Goal: Transaction & Acquisition: Purchase product/service

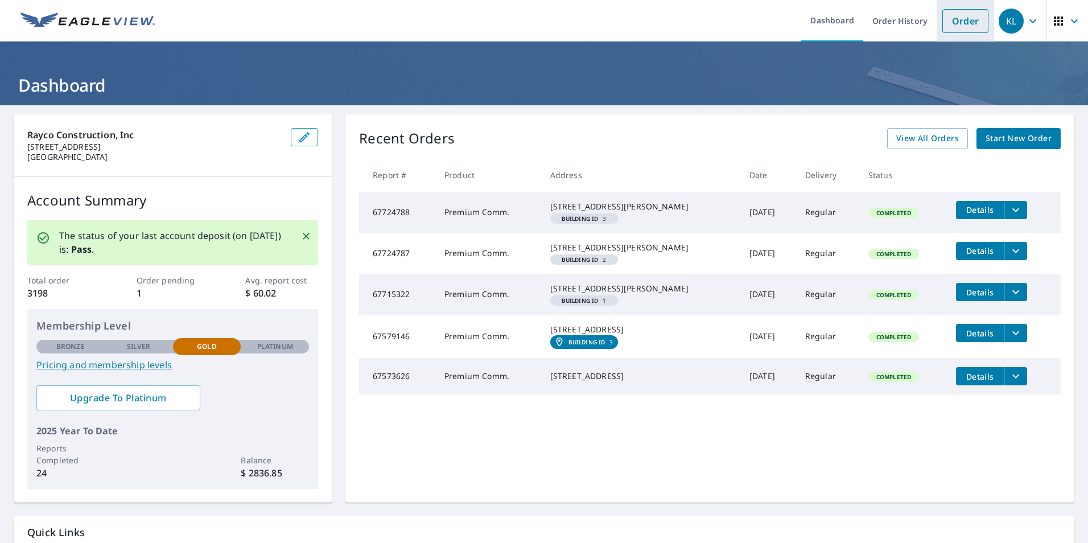
click at [955, 26] on link "Order" at bounding box center [966, 21] width 46 height 24
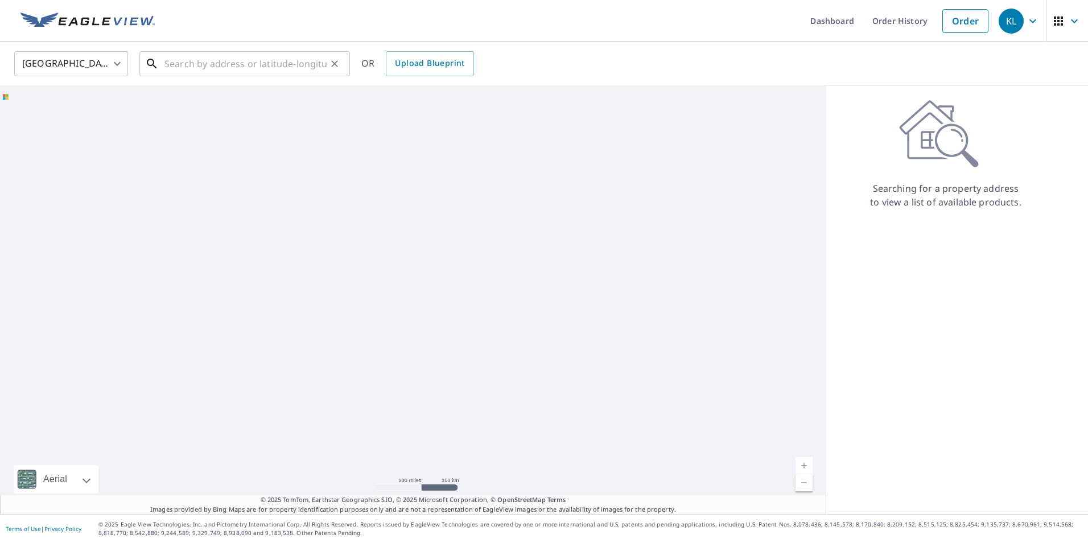
click at [228, 62] on input "text" at bounding box center [246, 64] width 162 height 32
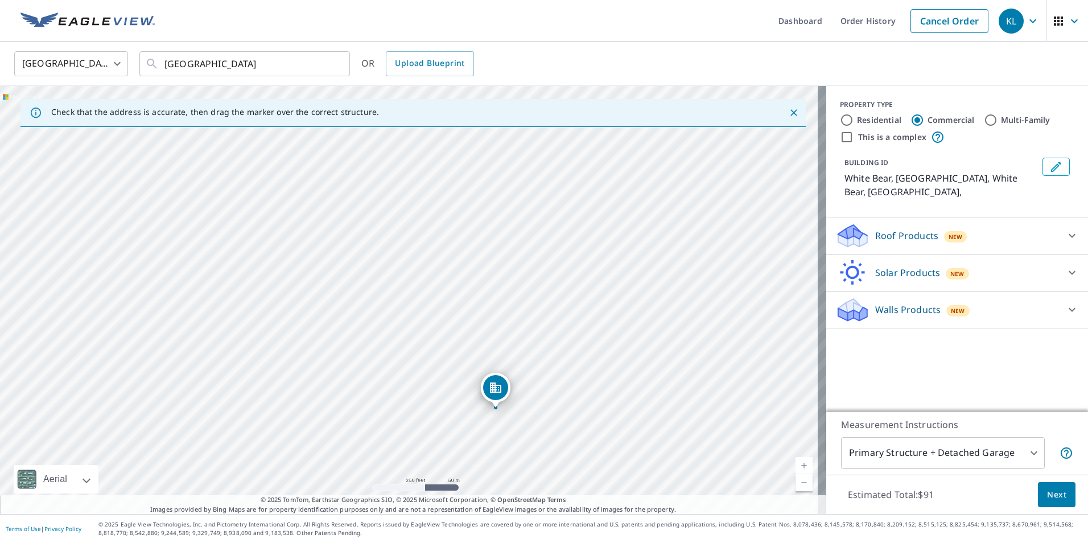
drag, startPoint x: 221, startPoint y: 235, endPoint x: 308, endPoint y: 345, distance: 139.8
click at [308, 345] on div "White Bear, MN White Bear, MN" at bounding box center [413, 300] width 827 height 428
drag, startPoint x: 330, startPoint y: 416, endPoint x: 371, endPoint y: 253, distance: 168.4
click at [371, 253] on div "White Bear, MN White Bear, MN" at bounding box center [413, 300] width 827 height 428
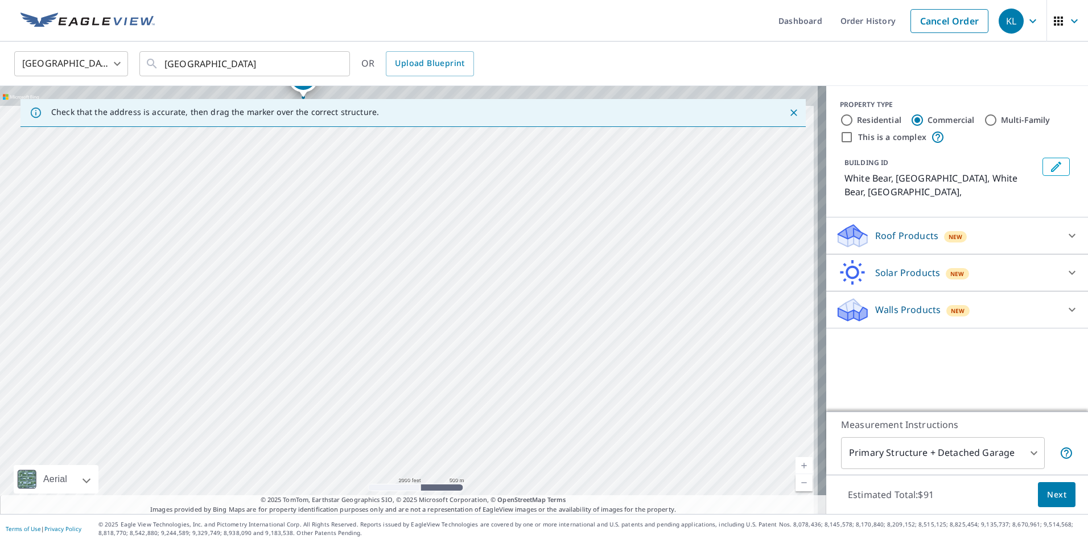
drag, startPoint x: 541, startPoint y: 298, endPoint x: 518, endPoint y: 483, distance: 186.5
click at [518, 483] on div "White Bear, MN White Bear, MN" at bounding box center [413, 300] width 827 height 428
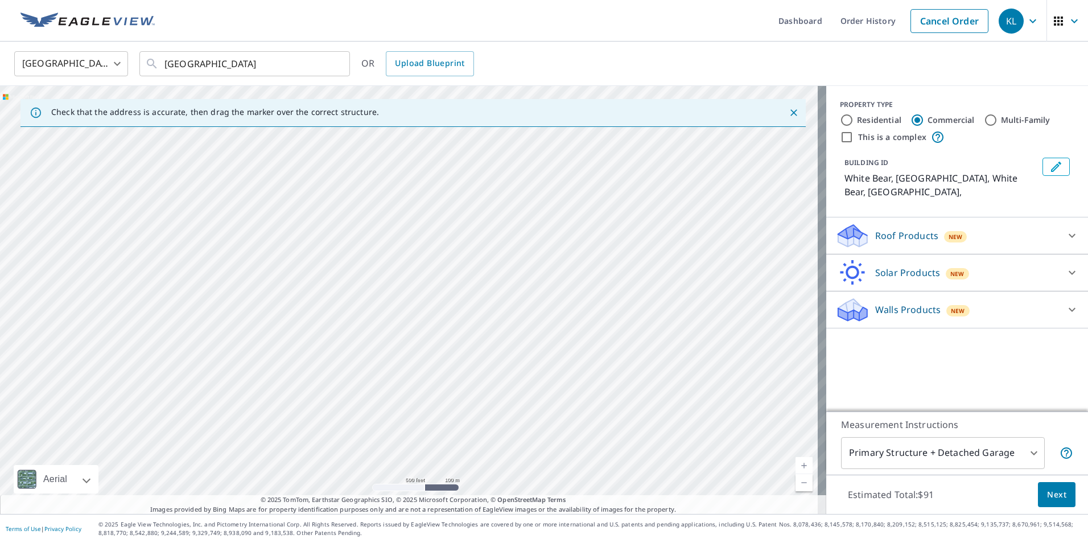
drag, startPoint x: 470, startPoint y: 235, endPoint x: 440, endPoint y: 439, distance: 206.0
click at [440, 439] on div "White Bear, MN White Bear, MN" at bounding box center [413, 300] width 827 height 428
drag, startPoint x: 472, startPoint y: 199, endPoint x: 371, endPoint y: 447, distance: 267.9
click at [371, 447] on div "White Bear, MN White Bear, MN" at bounding box center [413, 300] width 827 height 428
drag, startPoint x: 376, startPoint y: 243, endPoint x: 365, endPoint y: 558, distance: 315.6
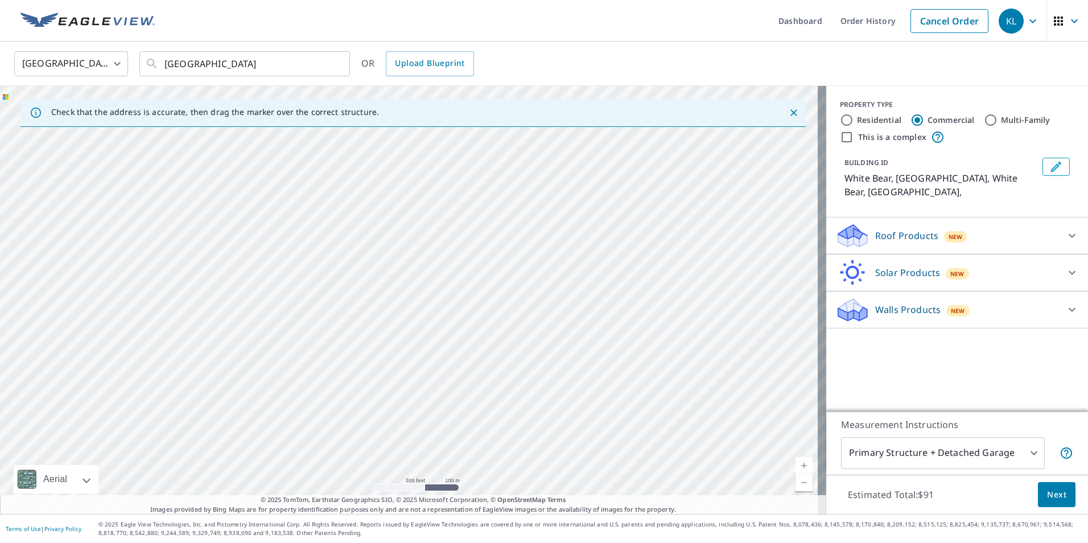
click at [365, 542] on html "KL KL Dashboard Order History Cancel Order KL United States US ​ white bear sho…" at bounding box center [544, 271] width 1088 height 543
click at [391, 366] on div "White Bear, MN White Bear, MN" at bounding box center [413, 300] width 827 height 428
drag, startPoint x: 449, startPoint y: 335, endPoint x: 442, endPoint y: 455, distance: 120.3
click at [442, 455] on div "White Bear, MN White Bear, MN" at bounding box center [413, 300] width 827 height 428
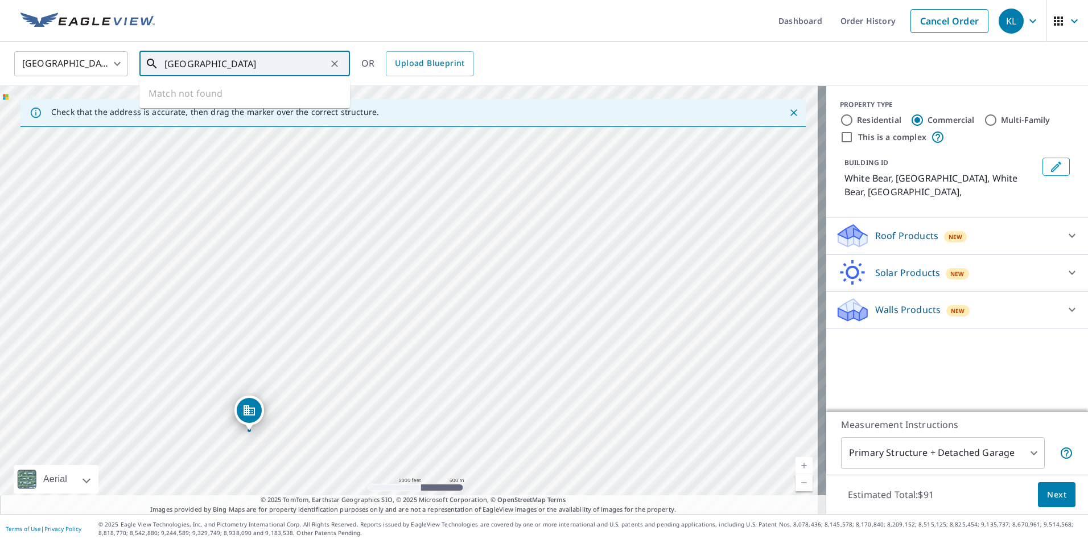
drag, startPoint x: 268, startPoint y: 60, endPoint x: 145, endPoint y: 48, distance: 124.1
click at [145, 49] on div "United States US ​ white bear shopping center ​ Match not found OR Upload Bluep…" at bounding box center [544, 64] width 1088 height 44
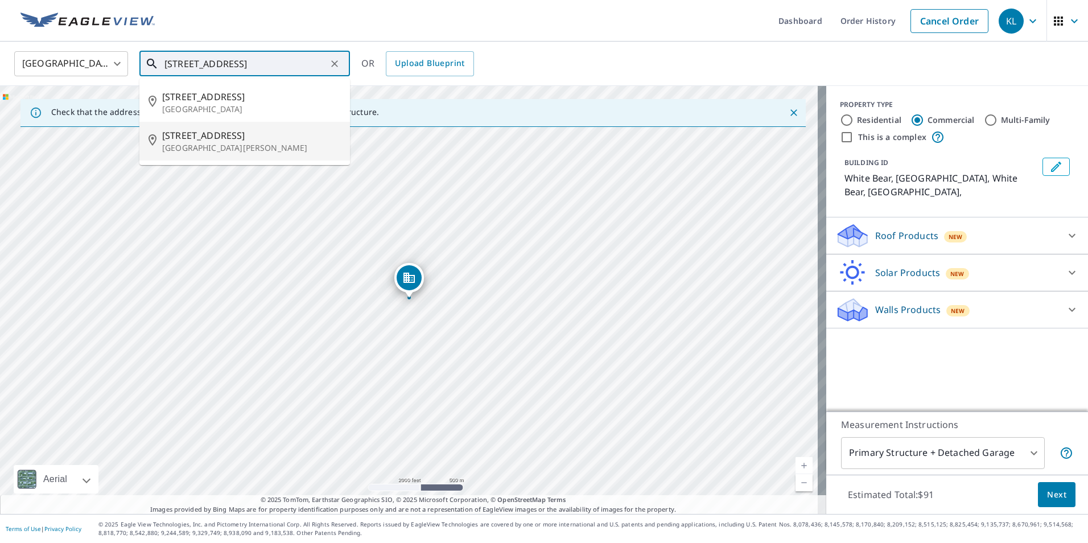
click at [242, 140] on span "[STREET_ADDRESS]" at bounding box center [251, 136] width 179 height 14
type input "[STREET_ADDRESS][PERSON_NAME]"
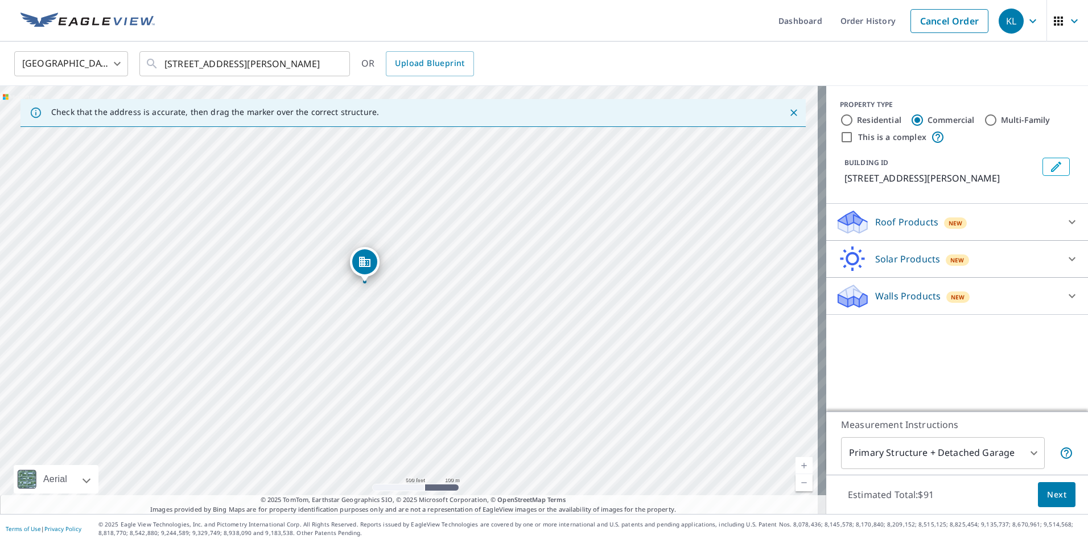
drag, startPoint x: 430, startPoint y: 276, endPoint x: 385, endPoint y: 260, distance: 47.2
click at [385, 260] on div "[STREET_ADDRESS][PERSON_NAME]" at bounding box center [413, 300] width 827 height 428
click at [469, 261] on div "[STREET_ADDRESS][PERSON_NAME]" at bounding box center [413, 300] width 827 height 428
drag, startPoint x: 496, startPoint y: 253, endPoint x: 455, endPoint y: 253, distance: 40.4
click at [455, 253] on div "[STREET_ADDRESS][PERSON_NAME]" at bounding box center [413, 300] width 827 height 428
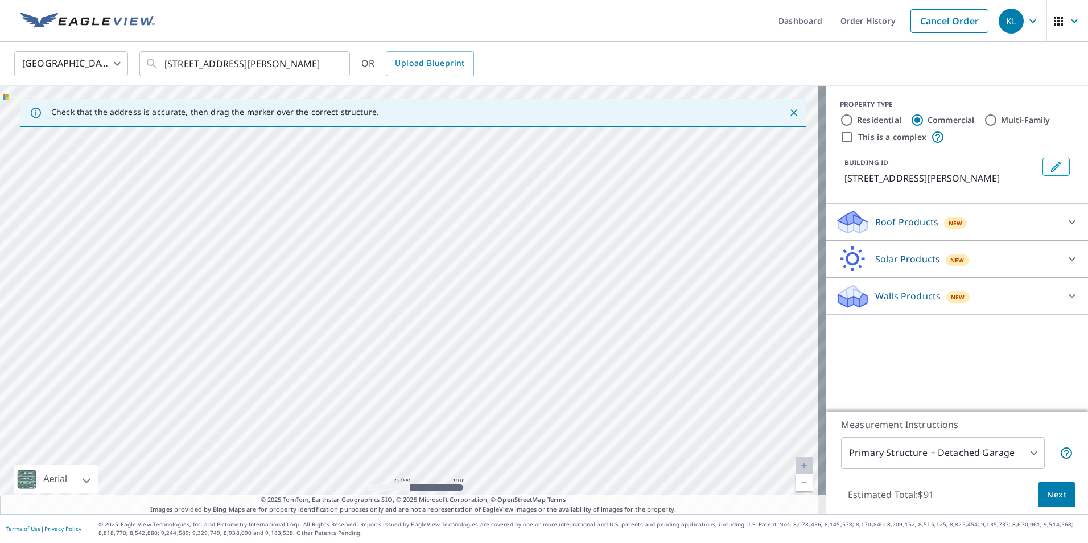
drag, startPoint x: 405, startPoint y: 237, endPoint x: 435, endPoint y: 299, distance: 68.7
click at [435, 299] on div "[STREET_ADDRESS][PERSON_NAME]" at bounding box center [413, 300] width 827 height 428
drag, startPoint x: 127, startPoint y: 210, endPoint x: 142, endPoint y: 340, distance: 131.3
click at [142, 340] on div "[STREET_ADDRESS][PERSON_NAME]" at bounding box center [413, 300] width 827 height 428
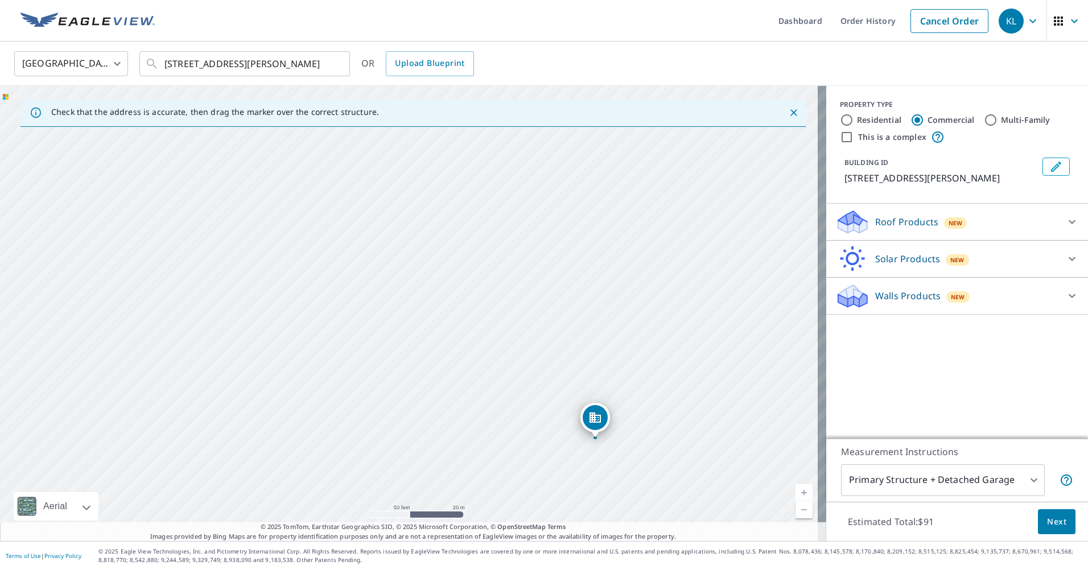
drag, startPoint x: 549, startPoint y: 325, endPoint x: 553, endPoint y: 332, distance: 8.7
click at [553, 332] on div "[STREET_ADDRESS][PERSON_NAME]" at bounding box center [413, 313] width 827 height 455
click at [568, 235] on div "[STREET_ADDRESS][PERSON_NAME]" at bounding box center [413, 313] width 827 height 455
drag, startPoint x: 431, startPoint y: 426, endPoint x: 637, endPoint y: 124, distance: 365.4
click at [637, 124] on div "Check that the address is accurate, then drag the marker over the correct struc…" at bounding box center [413, 313] width 827 height 455
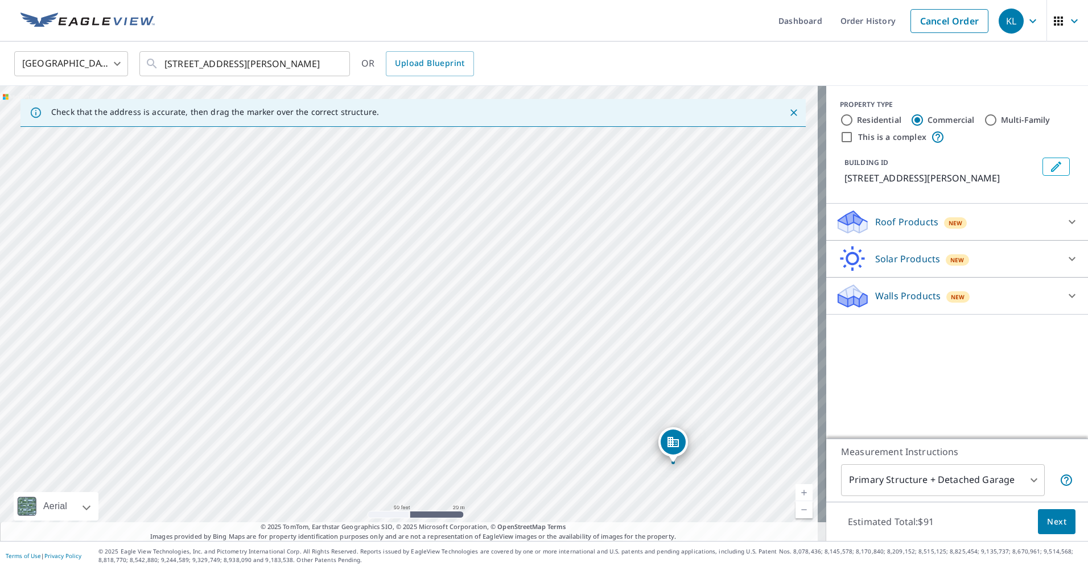
click at [610, 146] on div "[STREET_ADDRESS][PERSON_NAME]" at bounding box center [413, 313] width 827 height 455
drag, startPoint x: 595, startPoint y: 295, endPoint x: 595, endPoint y: 287, distance: 7.4
click at [595, 287] on div "[STREET_ADDRESS][PERSON_NAME]" at bounding box center [413, 313] width 827 height 455
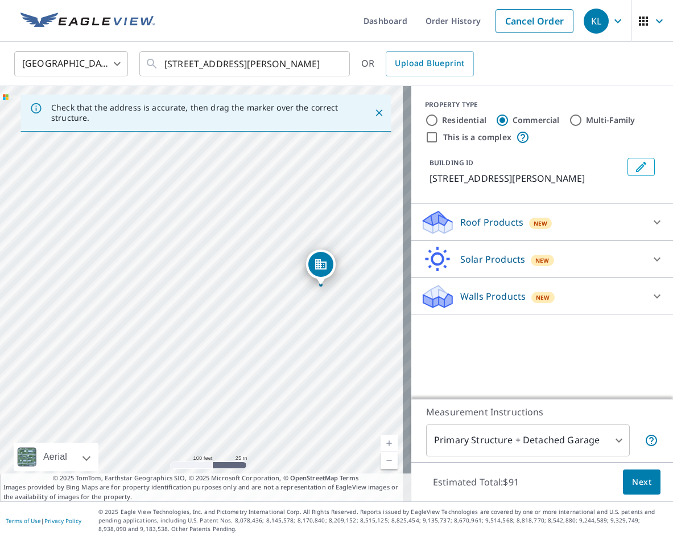
drag, startPoint x: 224, startPoint y: 249, endPoint x: 344, endPoint y: 242, distance: 119.7
click at [344, 242] on div "[STREET_ADDRESS][PERSON_NAME]" at bounding box center [206, 293] width 412 height 415
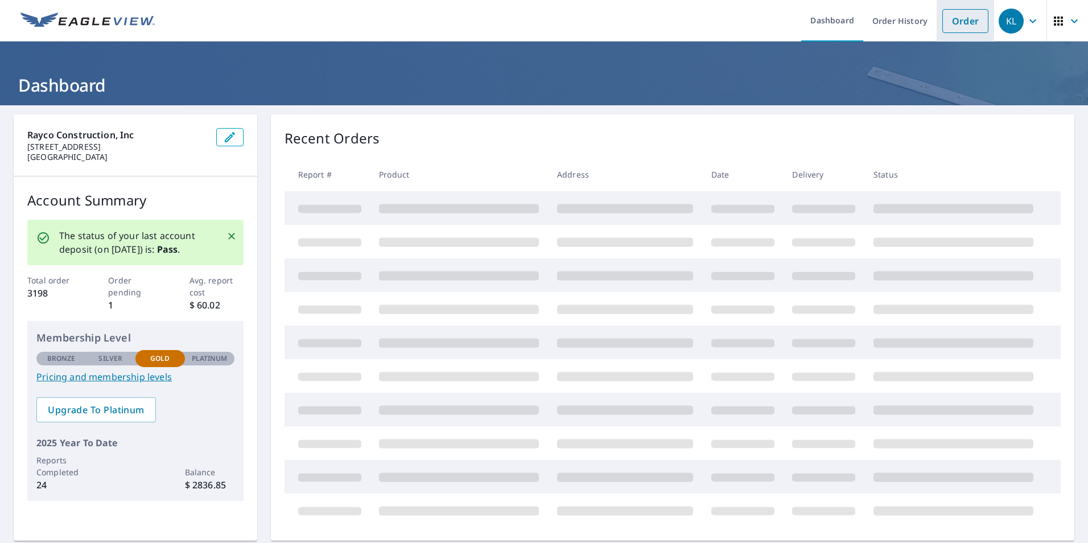
click at [957, 16] on link "Order" at bounding box center [966, 21] width 46 height 24
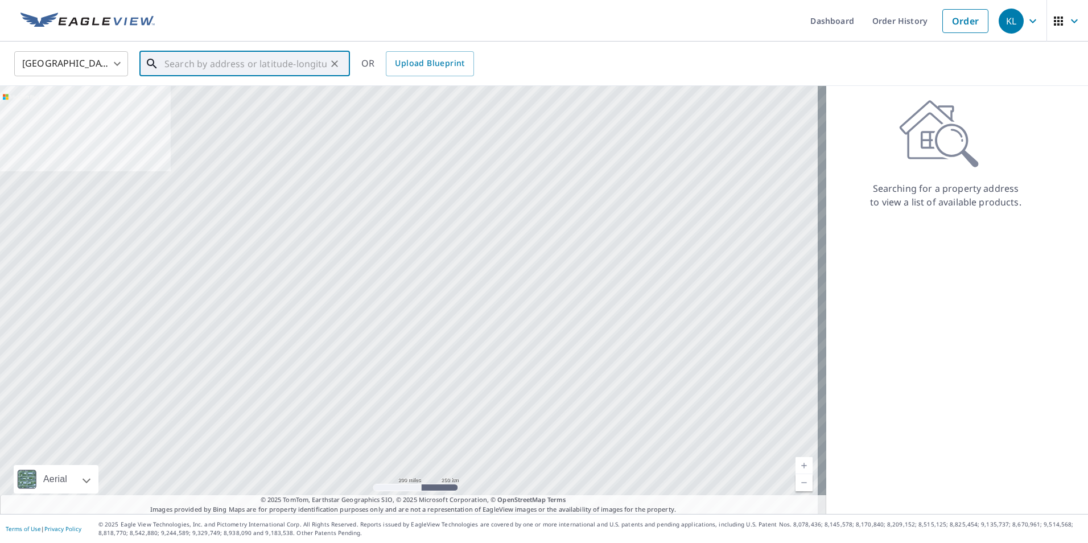
click at [271, 60] on input "text" at bounding box center [246, 64] width 162 height 32
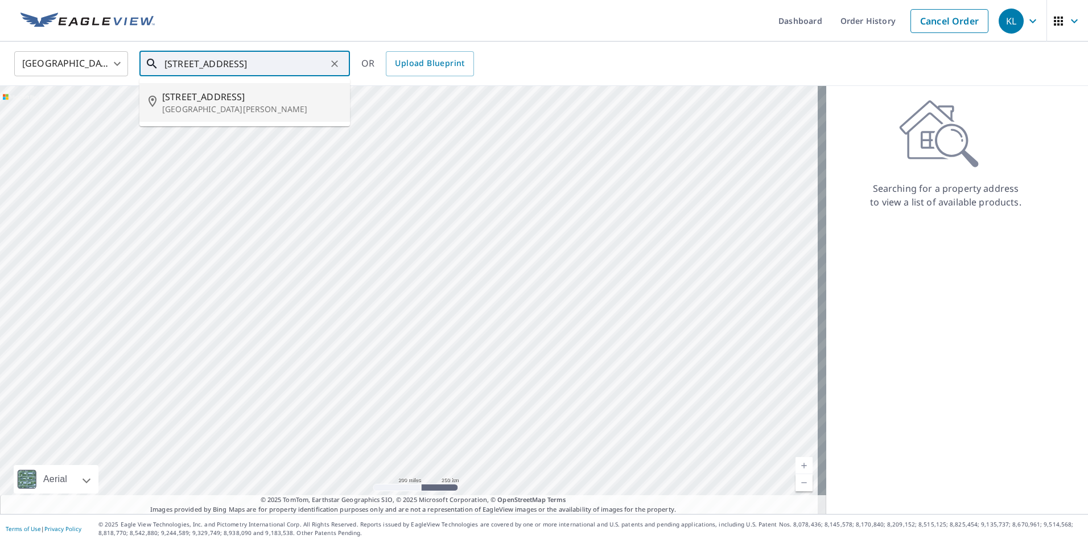
click at [217, 101] on span "4435 Lake Ave S" at bounding box center [251, 97] width 179 height 14
type input "4435 Lake Ave S Saint Paul, MN 55110"
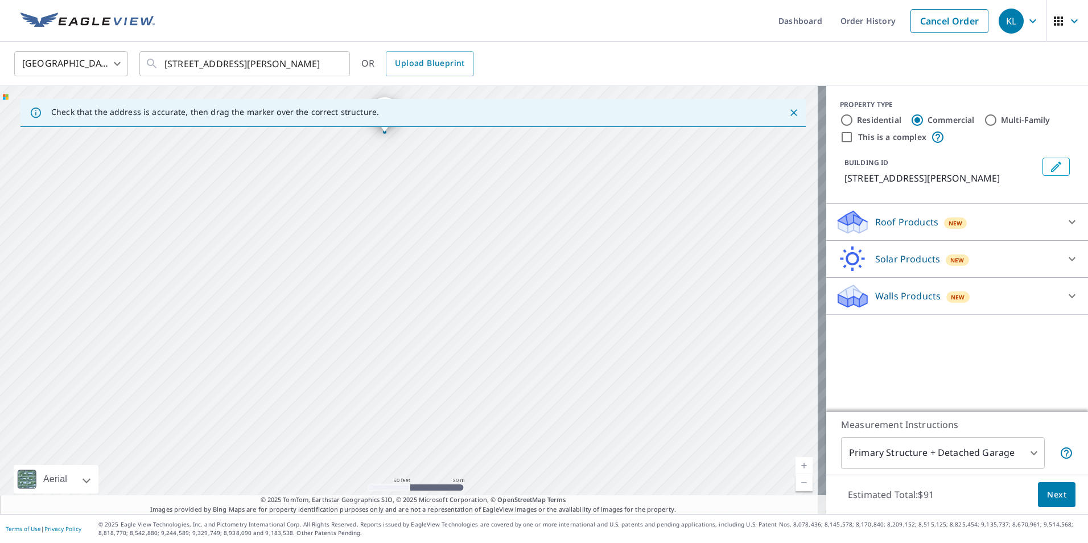
drag, startPoint x: 478, startPoint y: 409, endPoint x: 453, endPoint y: 243, distance: 167.4
click at [453, 243] on div "4435 Lake Ave S Saint Paul, MN 55110" at bounding box center [413, 300] width 827 height 428
drag, startPoint x: 461, startPoint y: 367, endPoint x: 456, endPoint y: 470, distance: 103.2
click at [456, 470] on div "4435 Lake Ave S Saint Paul, MN 55110" at bounding box center [413, 300] width 827 height 428
drag, startPoint x: 361, startPoint y: 423, endPoint x: 423, endPoint y: 164, distance: 266.3
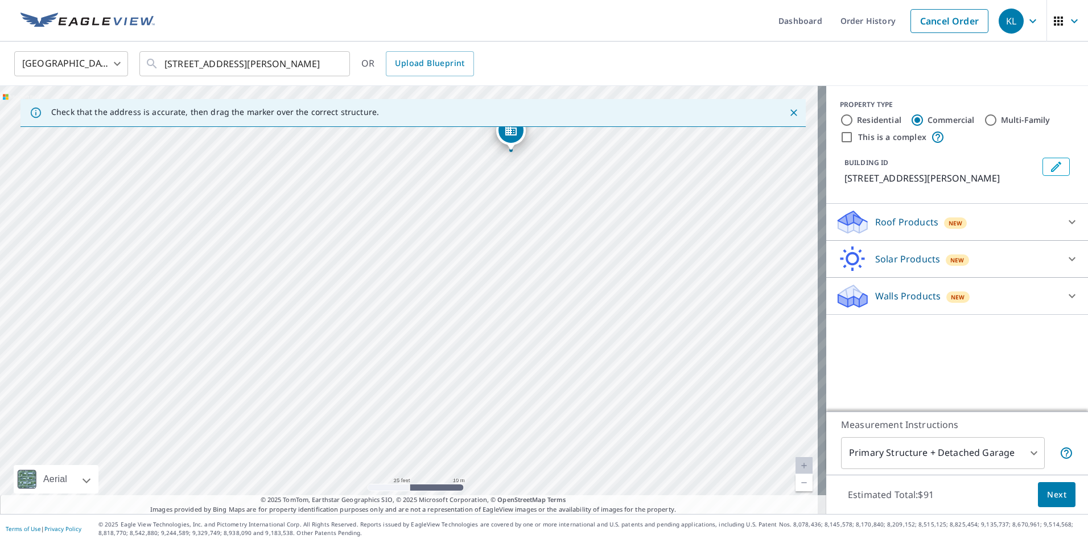
click at [423, 164] on div "4435 Lake Ave S Saint Paul, MN 55110" at bounding box center [413, 300] width 827 height 428
drag, startPoint x: 247, startPoint y: 377, endPoint x: 273, endPoint y: 264, distance: 116.1
click at [273, 264] on div "4435 Lake Ave S Saint Paul, MN 55110" at bounding box center [413, 300] width 827 height 428
drag, startPoint x: 513, startPoint y: 306, endPoint x: 503, endPoint y: 330, distance: 26.5
click at [503, 330] on div "4435 Lake Ave S Saint Paul, MN 55110" at bounding box center [413, 300] width 827 height 428
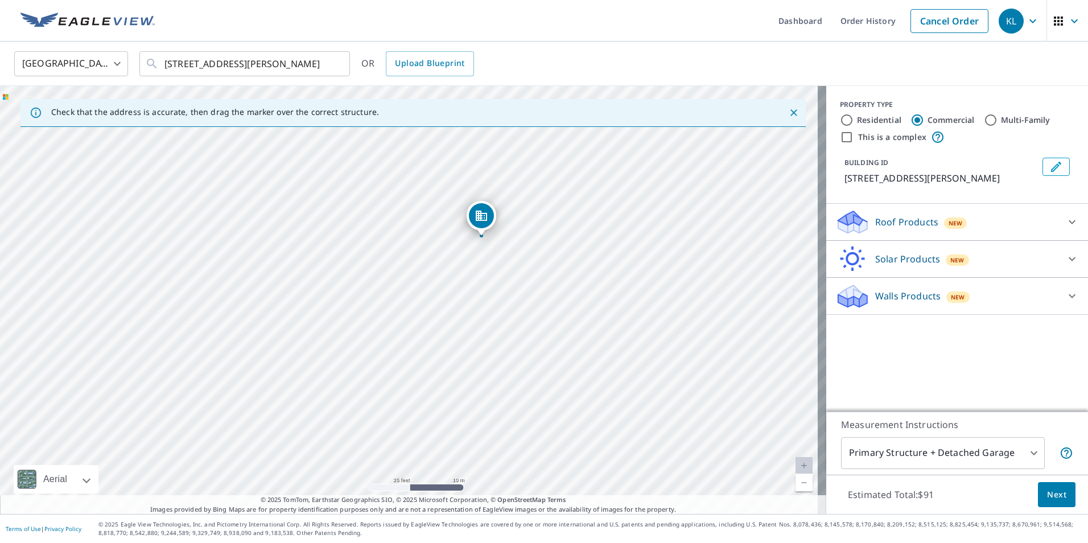
click at [484, 216] on icon "Dropped pin, building 1, Commercial property, 4435 Lake Ave S Saint Paul, MN 55…" at bounding box center [482, 216] width 14 height 14
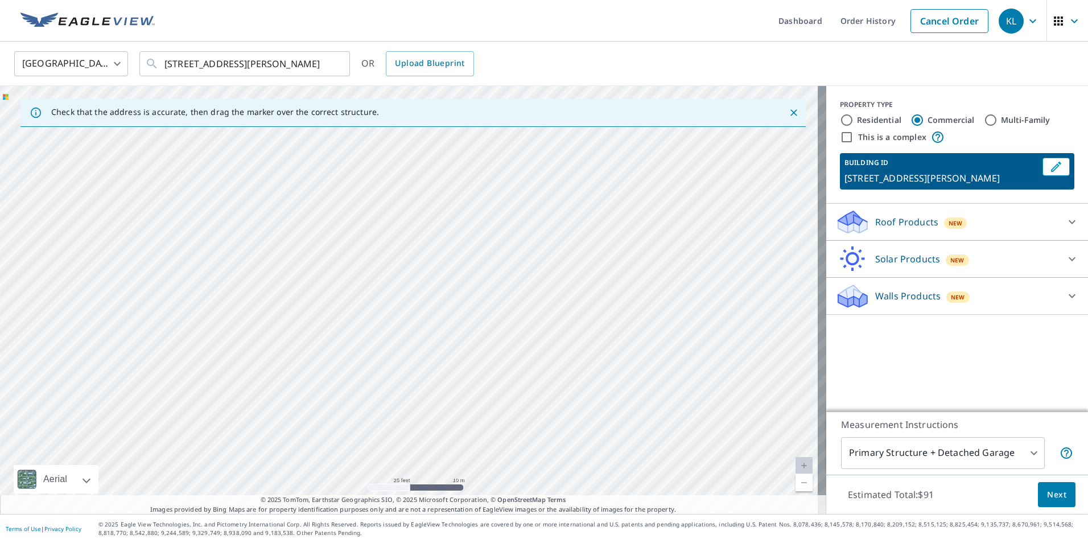
drag, startPoint x: 190, startPoint y: 449, endPoint x: 281, endPoint y: 193, distance: 272.1
click at [281, 193] on div "4435 Lake Ave S Saint Paul, MN 55110" at bounding box center [413, 300] width 827 height 428
drag, startPoint x: 309, startPoint y: 421, endPoint x: 376, endPoint y: 134, distance: 294.8
click at [376, 134] on div "4435 Lake Ave S Saint Paul, MN 55110" at bounding box center [413, 300] width 827 height 428
click at [264, 328] on div "4435 Lake Ave S Saint Paul, MN 55110" at bounding box center [413, 300] width 827 height 428
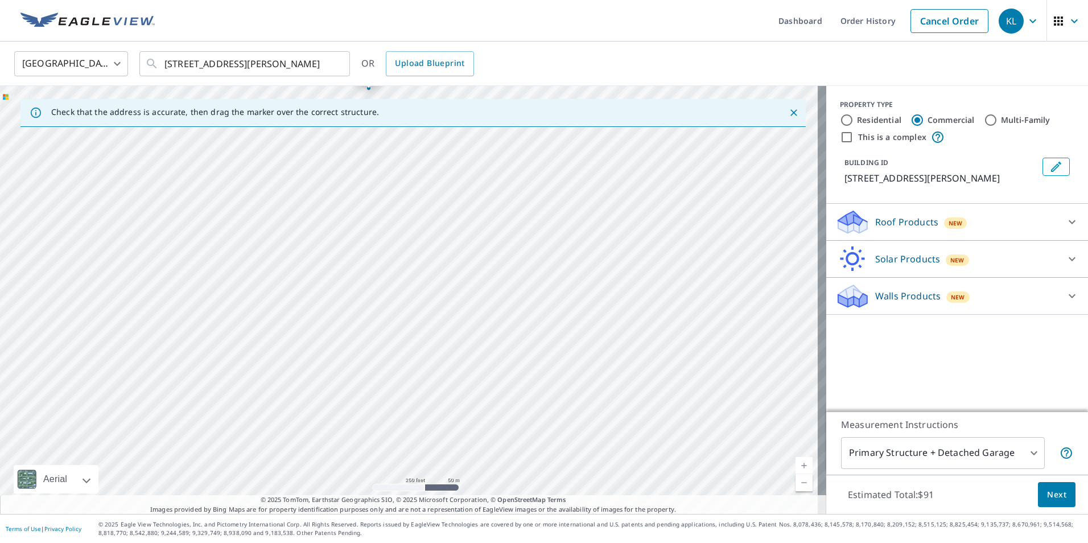
drag, startPoint x: 312, startPoint y: 397, endPoint x: 336, endPoint y: 122, distance: 275.4
click at [336, 122] on div "Check that the address is accurate, then drag the marker over the correct struc…" at bounding box center [413, 300] width 827 height 428
click at [309, 225] on div "4435 Lake Ave S Saint Paul, MN 55110" at bounding box center [413, 300] width 827 height 428
